Goal: Task Accomplishment & Management: Manage account settings

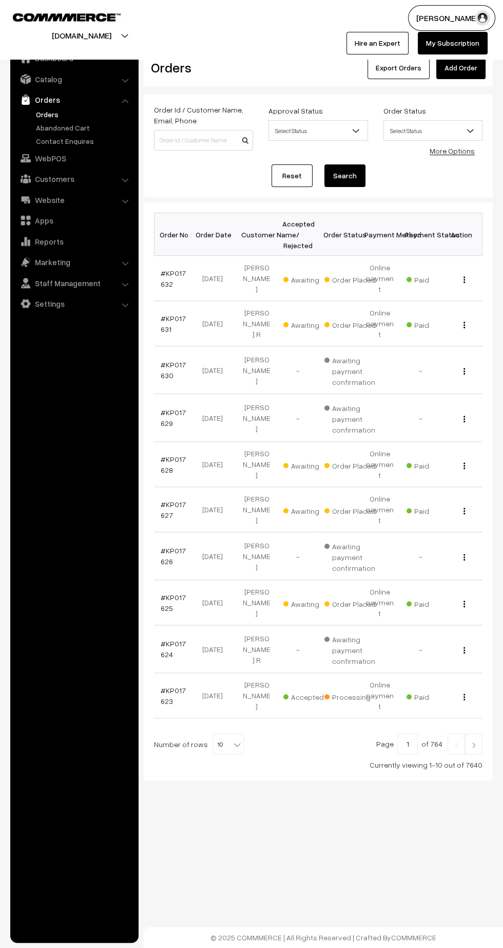
click at [474, 733] on link at bounding box center [473, 743] width 17 height 21
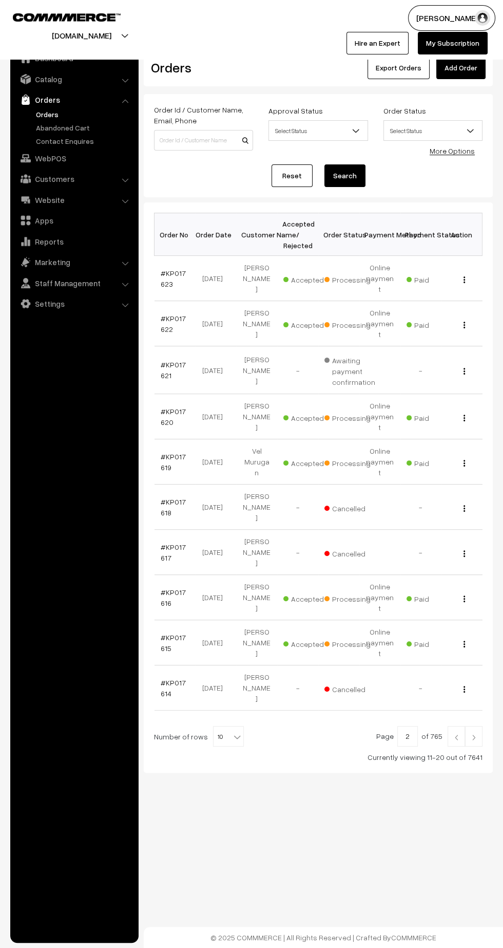
click at [164, 314] on link "#KP017622" at bounding box center [173, 324] width 25 height 20
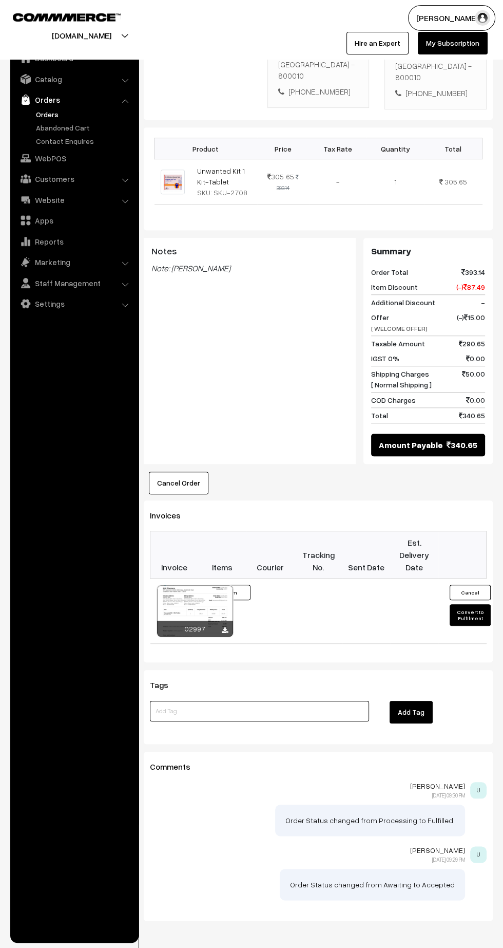
click at [301, 701] on input at bounding box center [259, 711] width 219 height 21
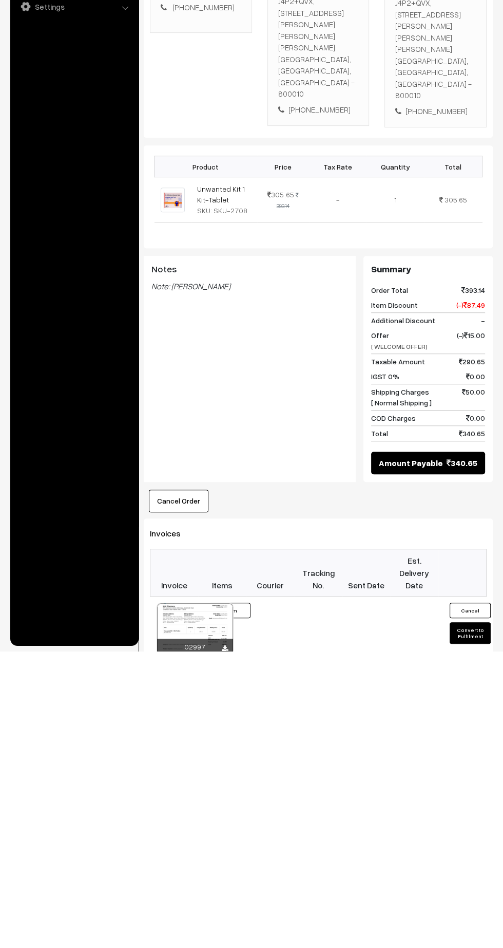
scroll to position [315, 0]
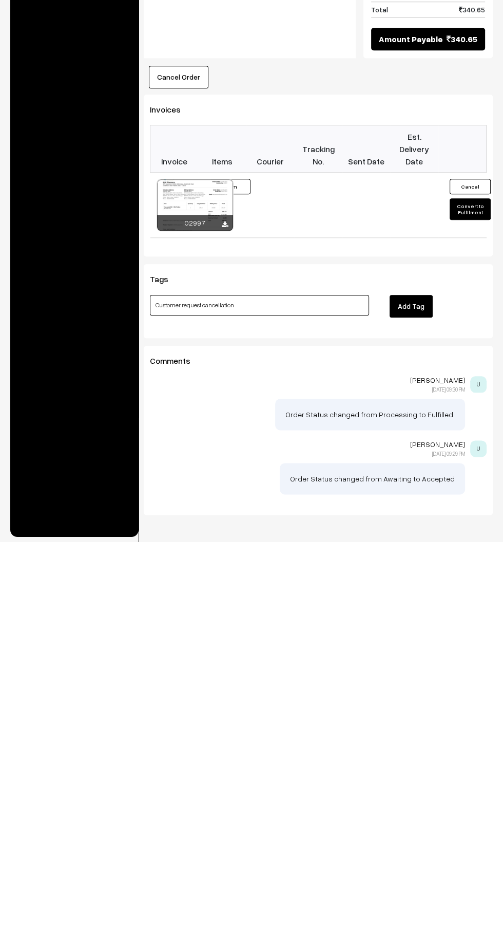
type input "Customer request cancellation"
click at [414, 701] on button "Add Tag" at bounding box center [411, 712] width 43 height 23
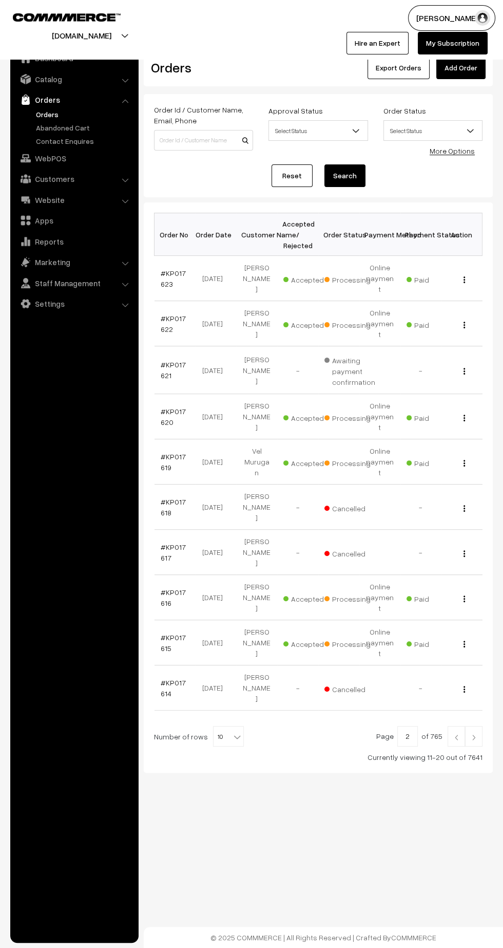
click at [50, 116] on link "Orders" at bounding box center [84, 114] width 102 height 11
